Goal: Find specific page/section: Find specific page/section

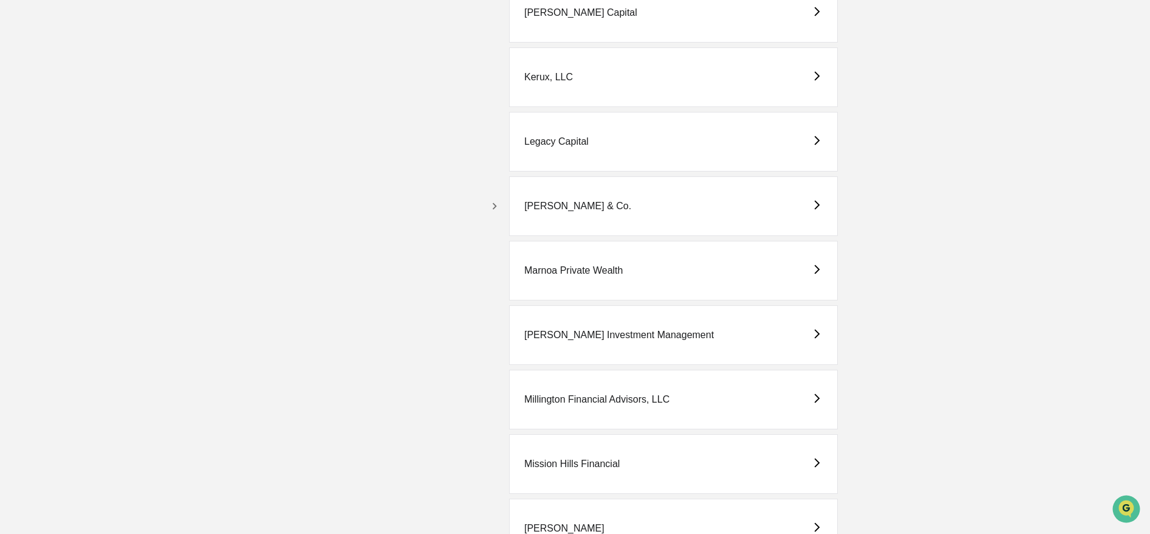
scroll to position [2081, 0]
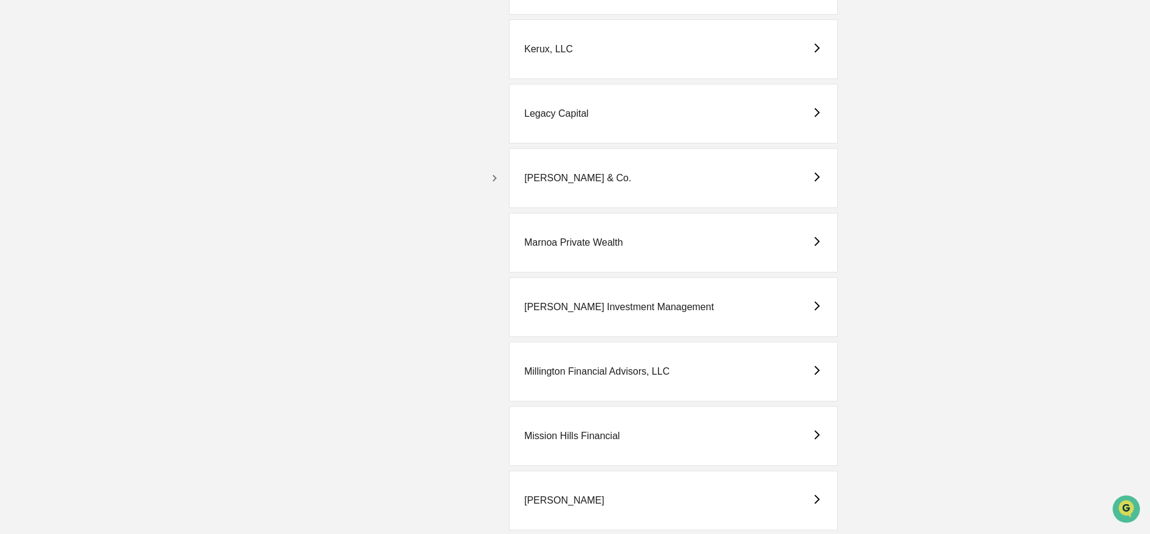
click at [662, 187] on div "[PERSON_NAME] & Co." at bounding box center [673, 178] width 329 height 60
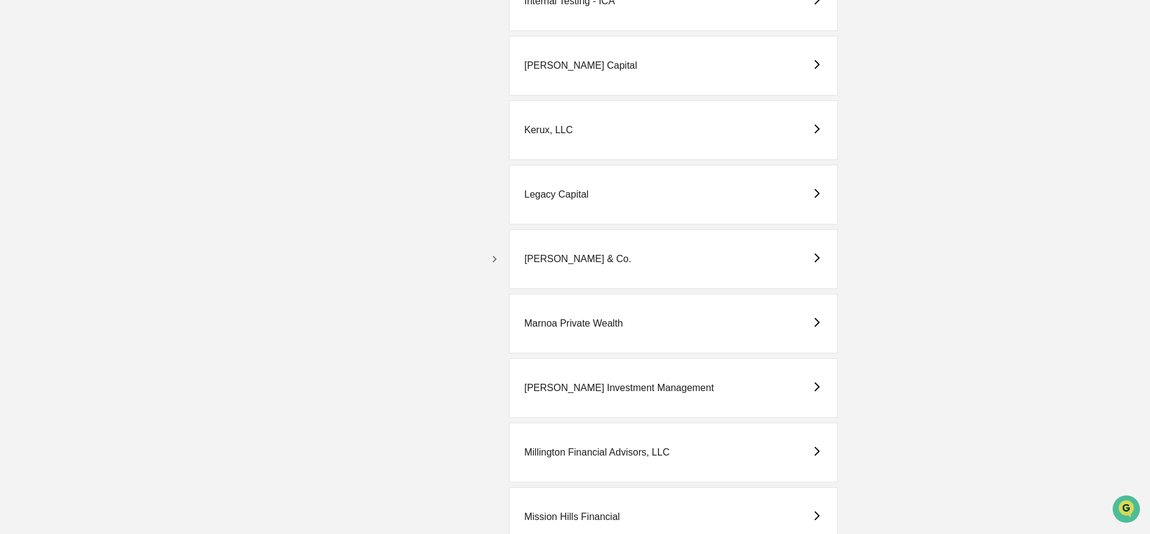
scroll to position [2175, 0]
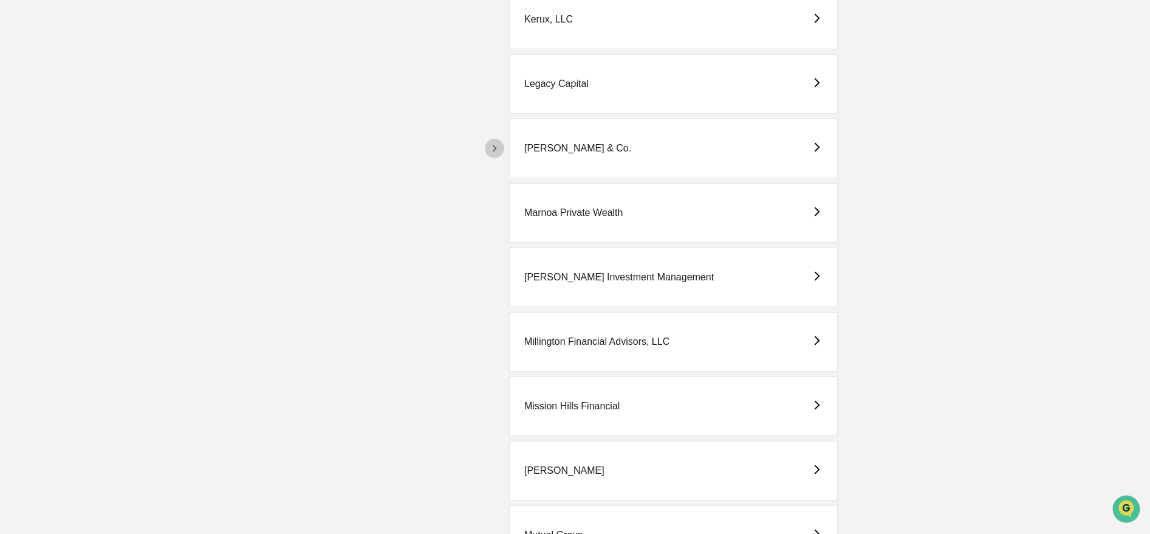
click at [498, 149] on icon "button" at bounding box center [494, 148] width 13 height 13
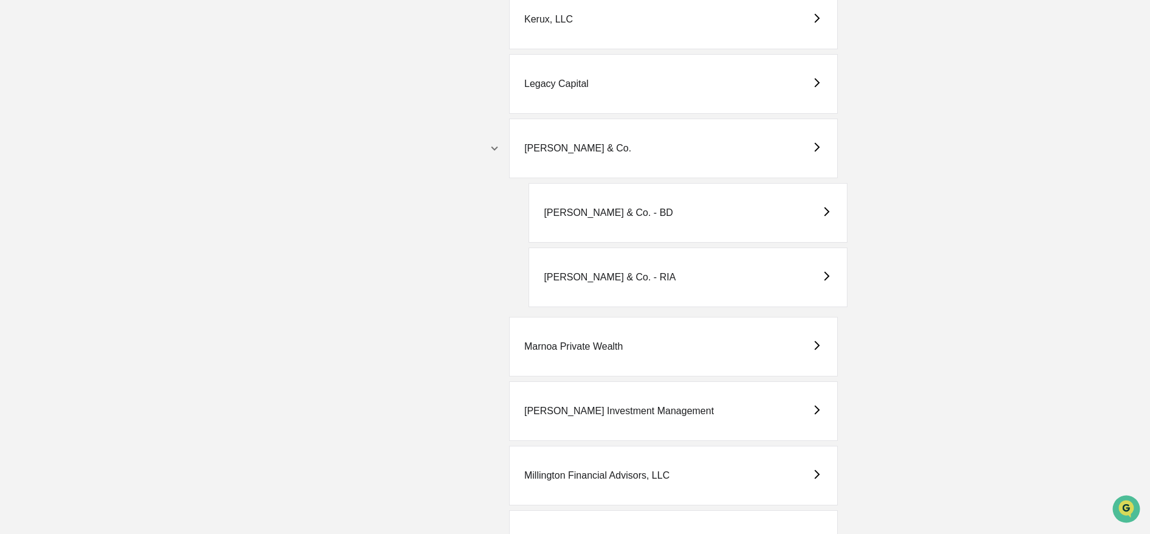
click at [664, 212] on div "[PERSON_NAME] & Co. - BD" at bounding box center [688, 213] width 318 height 60
